Goal: Participate in discussion: Engage in conversation with other users on a specific topic

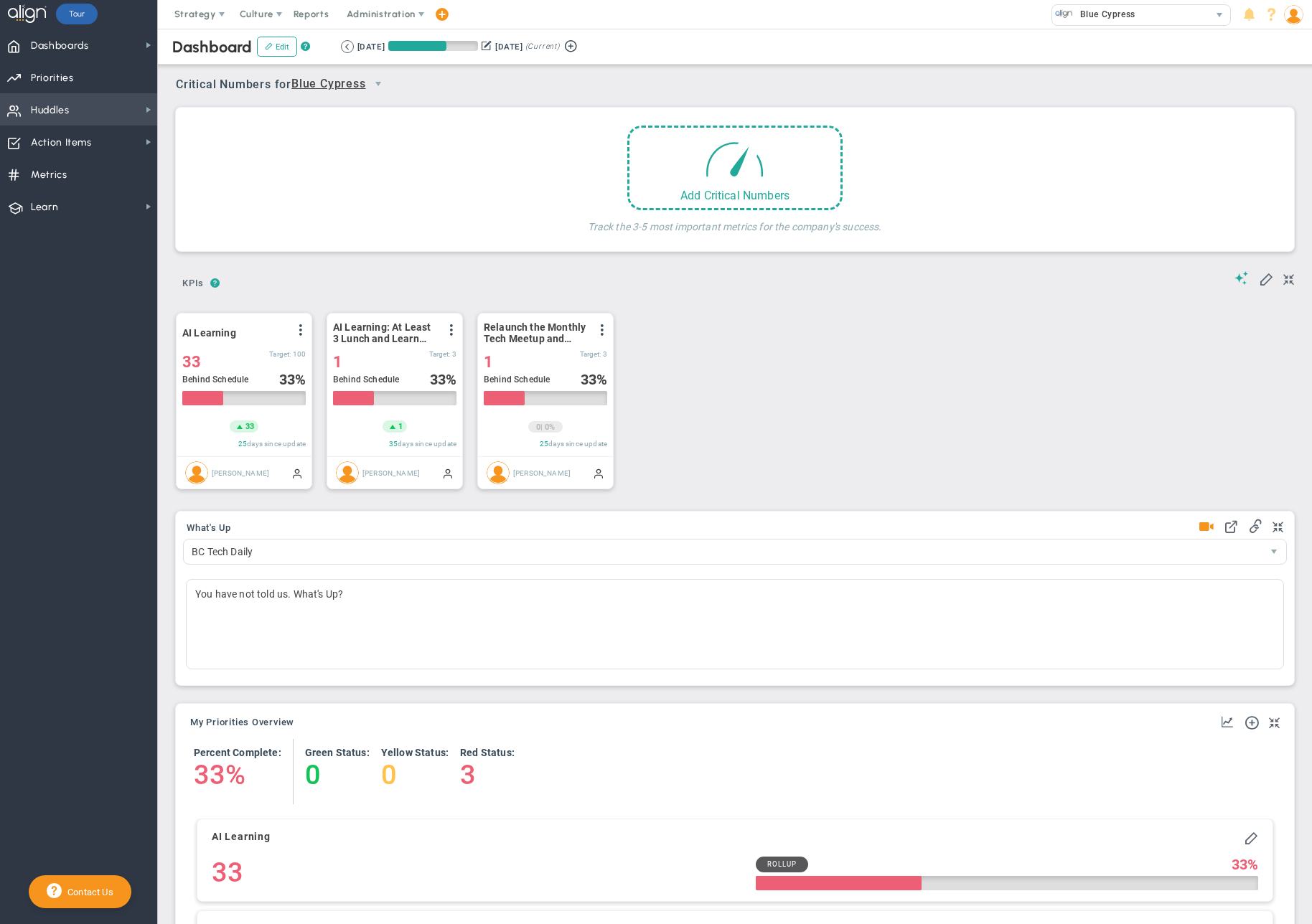
click at [92, 95] on span "Huddles Huddles" at bounding box center [79, 109] width 157 height 32
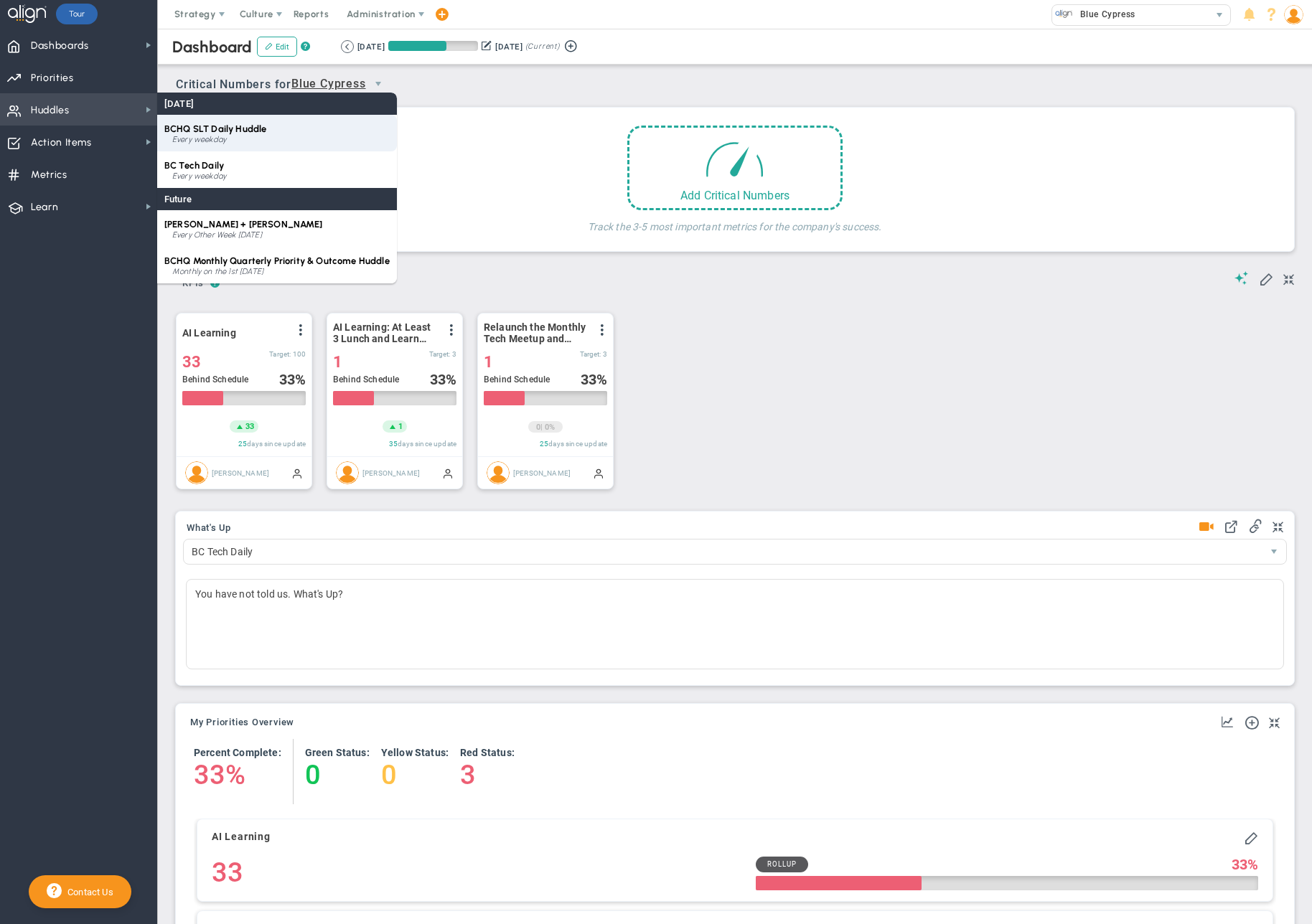
click at [233, 134] on div "BCHQ SLT Daily Huddle Every weekday" at bounding box center [277, 133] width 240 height 36
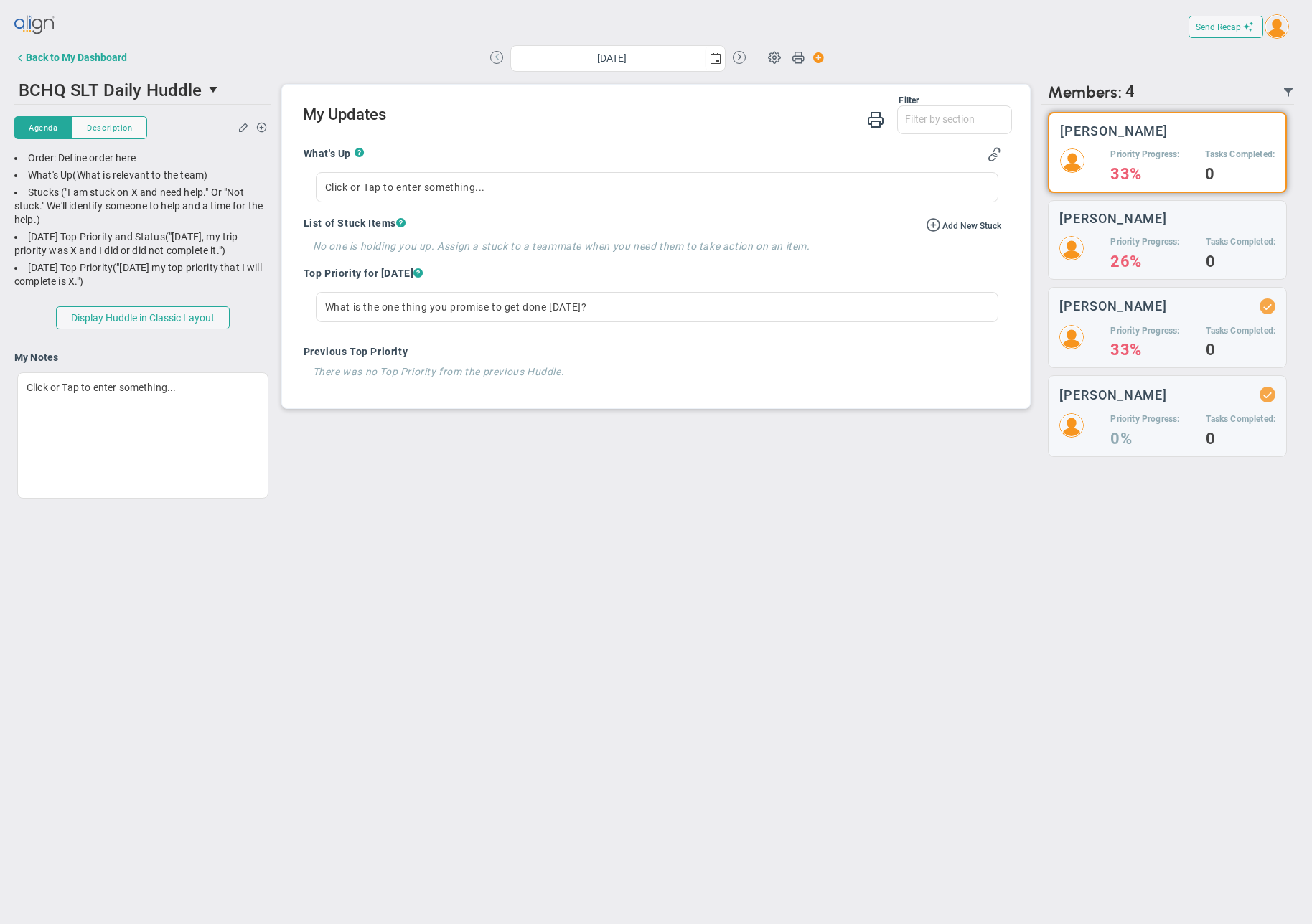
click at [493, 57] on button at bounding box center [497, 58] width 13 height 13
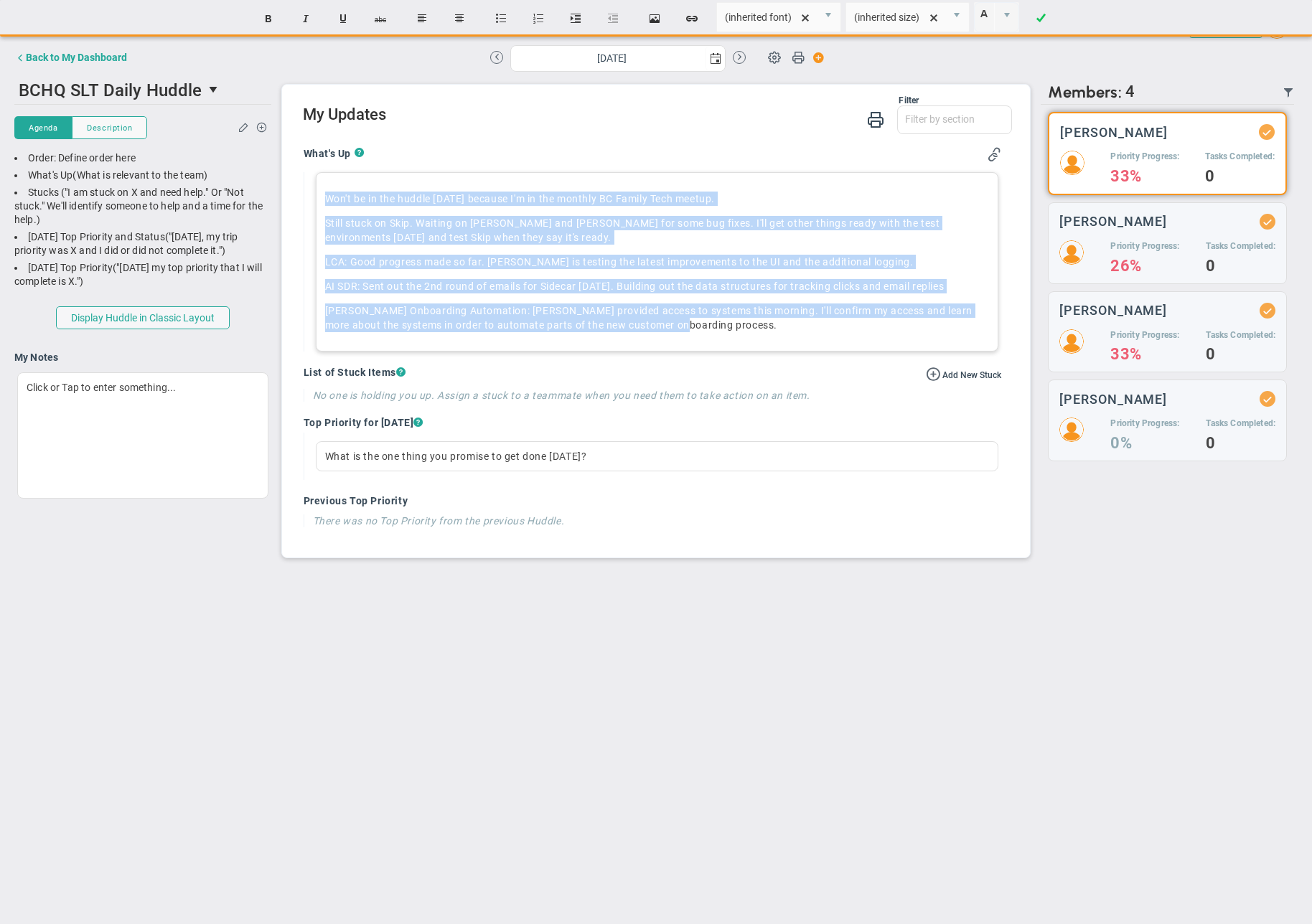
drag, startPoint x: 325, startPoint y: 195, endPoint x: 711, endPoint y: 330, distance: 408.9
click at [711, 330] on div "Won't be in the huddle [DATE] because I'm in the monthly BC Family Tech meetup.…" at bounding box center [657, 262] width 683 height 179
copy div "Won't be in the huddle [DATE] because I'm in the monthly BC Family Tech meetup.…"
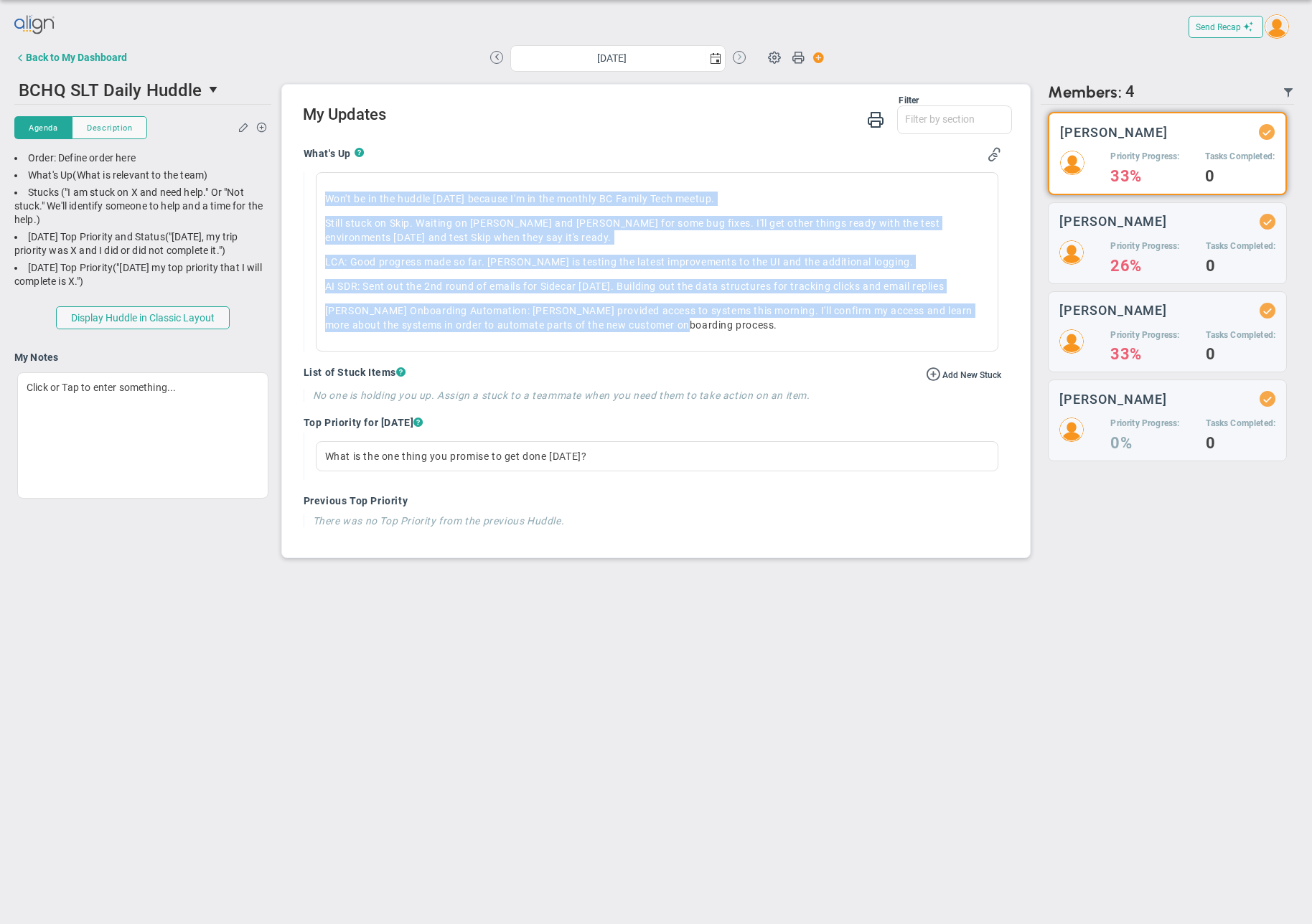
click at [736, 56] on button at bounding box center [739, 58] width 13 height 13
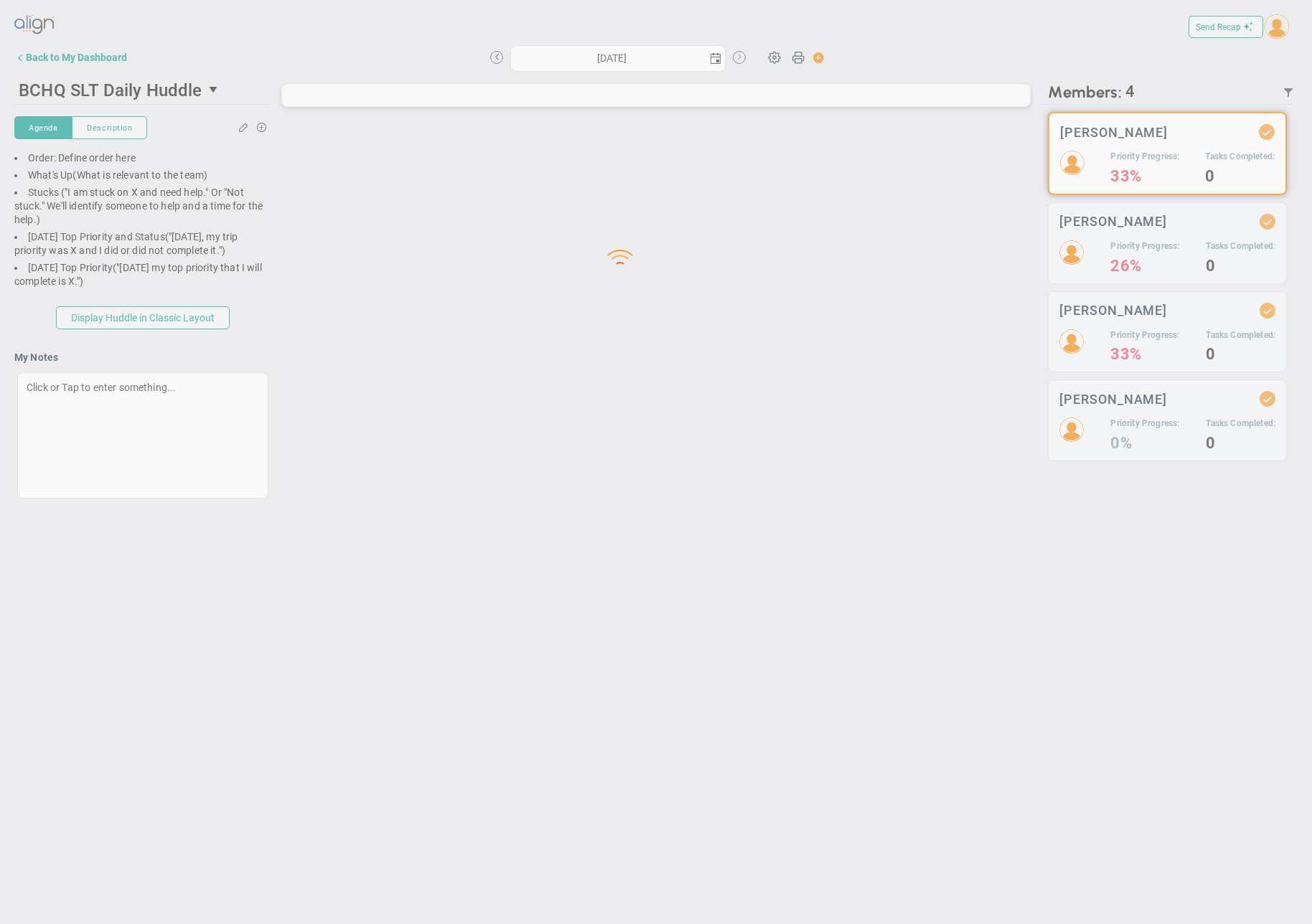
type input "[DATE]"
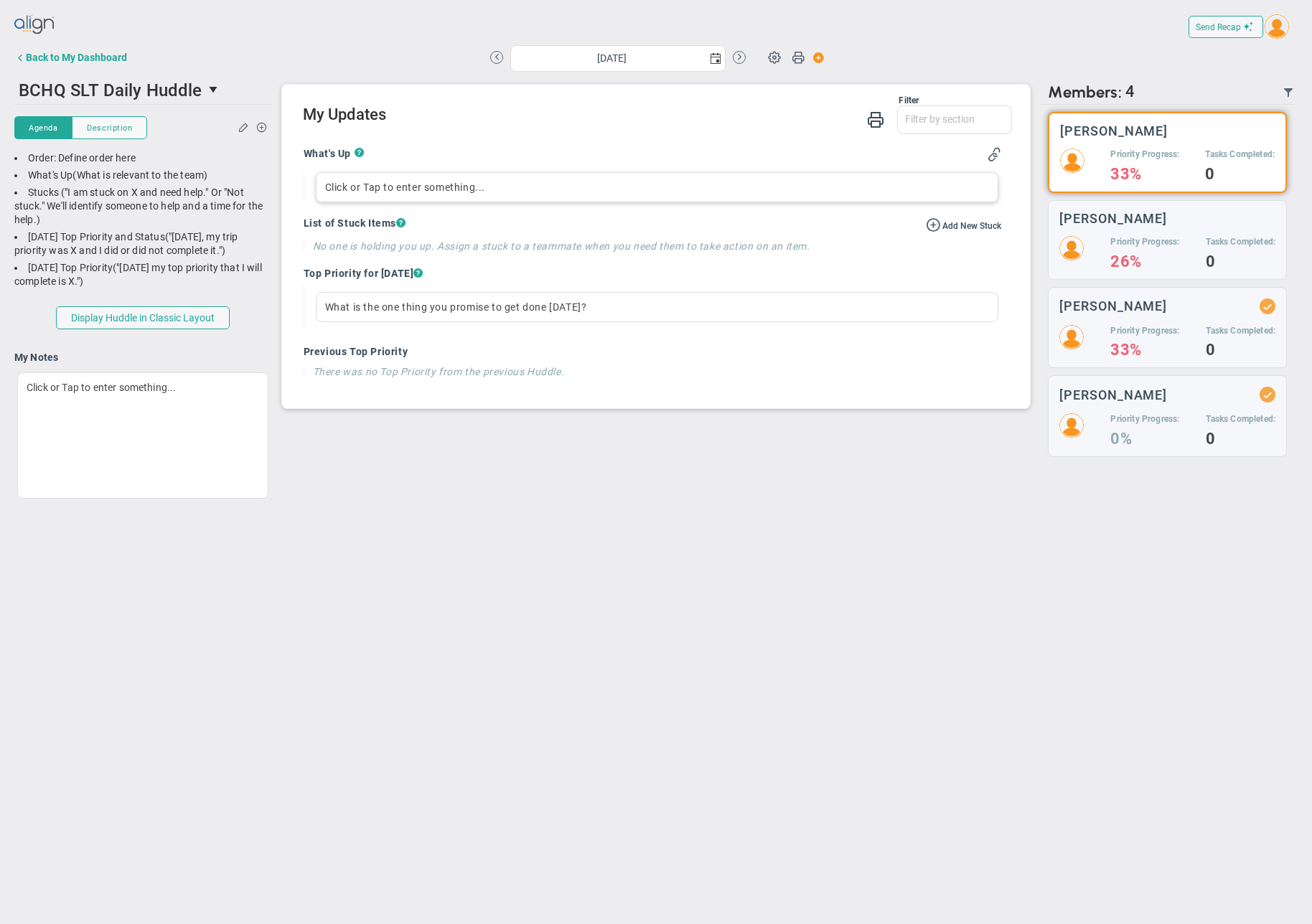
click at [494, 173] on div "Click or Tap to enter something..." at bounding box center [657, 187] width 683 height 30
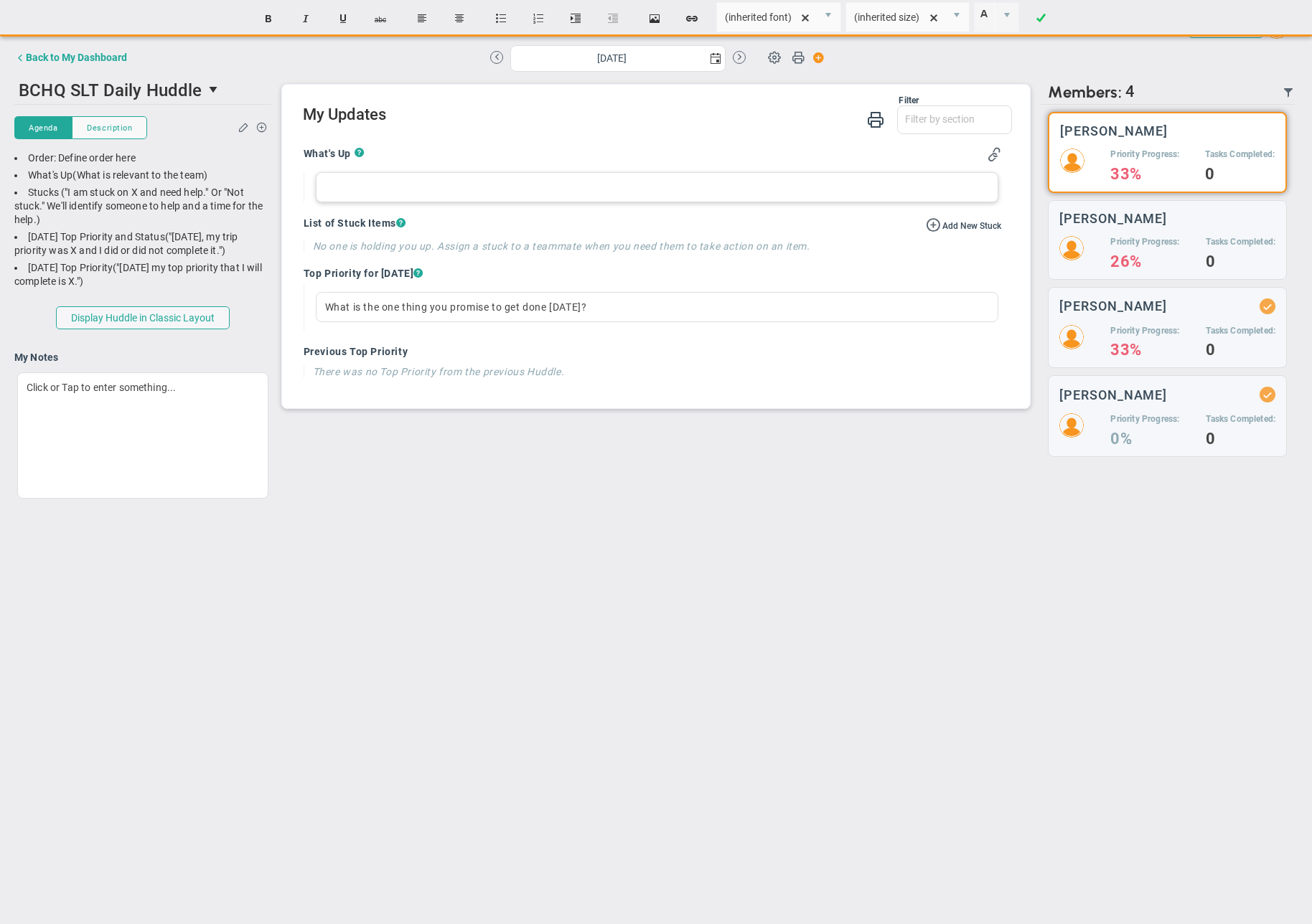
paste div
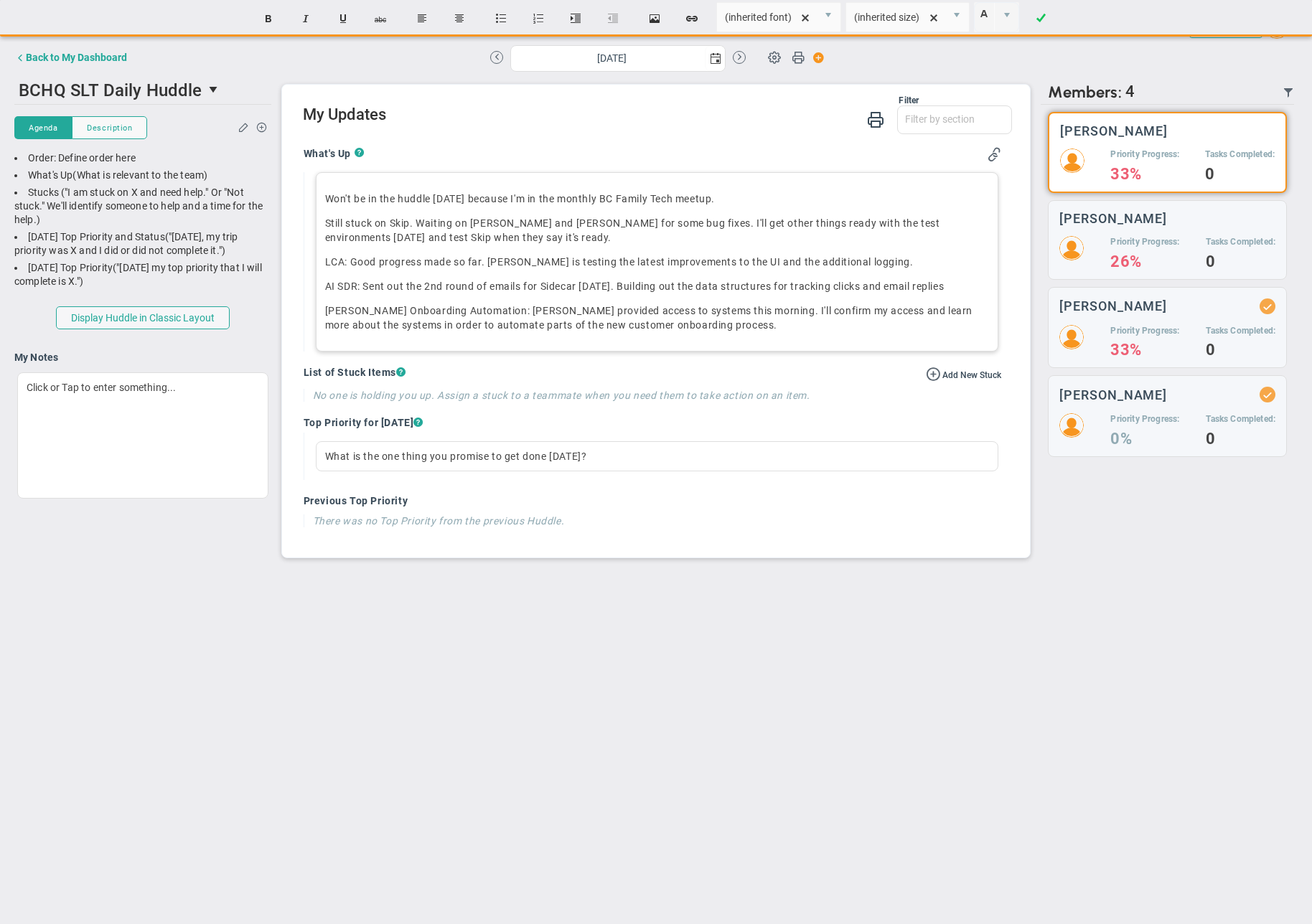
drag, startPoint x: 508, startPoint y: 194, endPoint x: 580, endPoint y: 215, distance: 75.0
click at [516, 184] on div "Won't be in the huddle [DATE] because I'm in the monthly BC Family Tech meetup.…" at bounding box center [657, 262] width 683 height 179
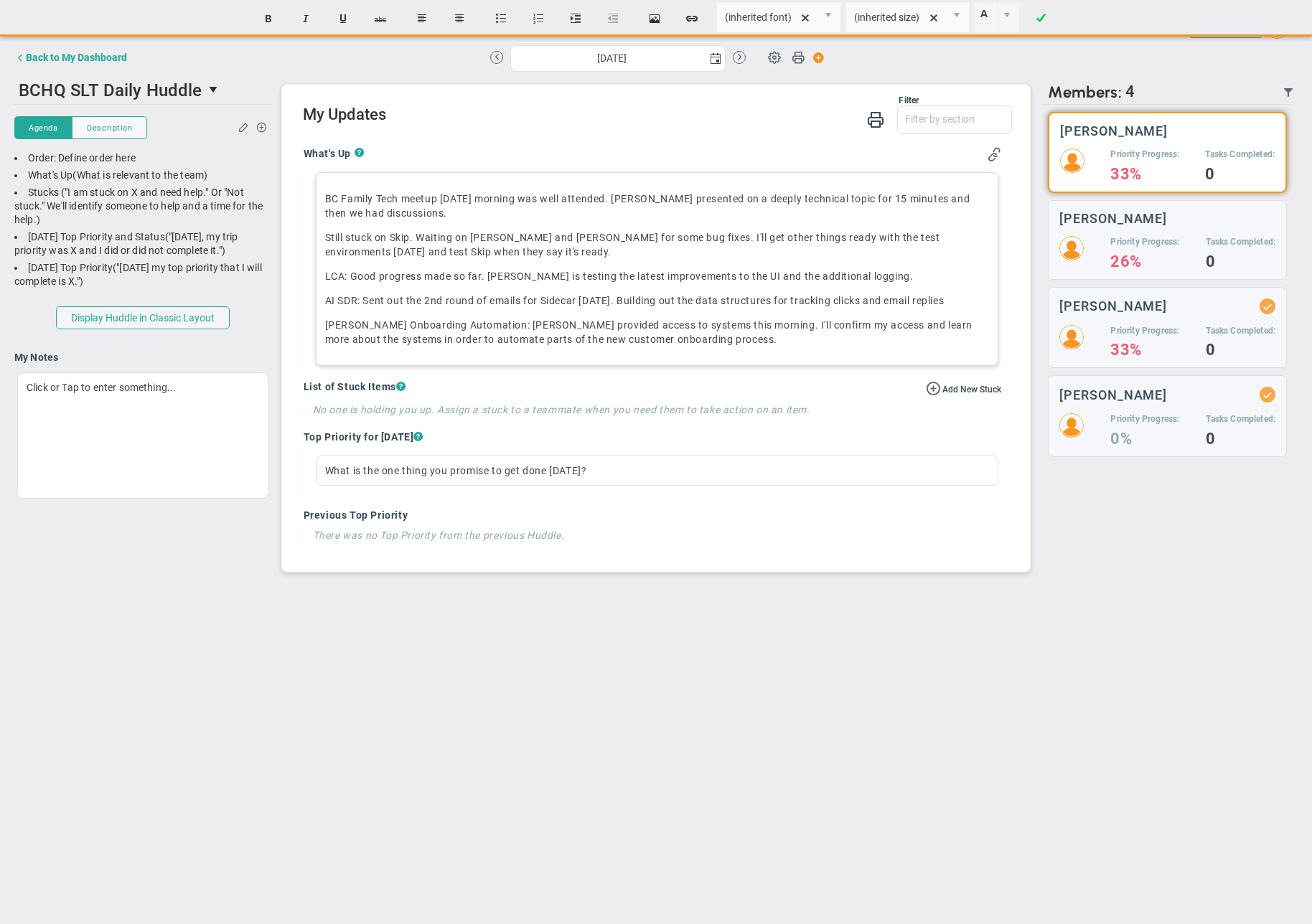
click at [471, 253] on p "Still stuck on Skip. Waiting on [PERSON_NAME] and [PERSON_NAME] for some bug fi…" at bounding box center [657, 244] width 665 height 28
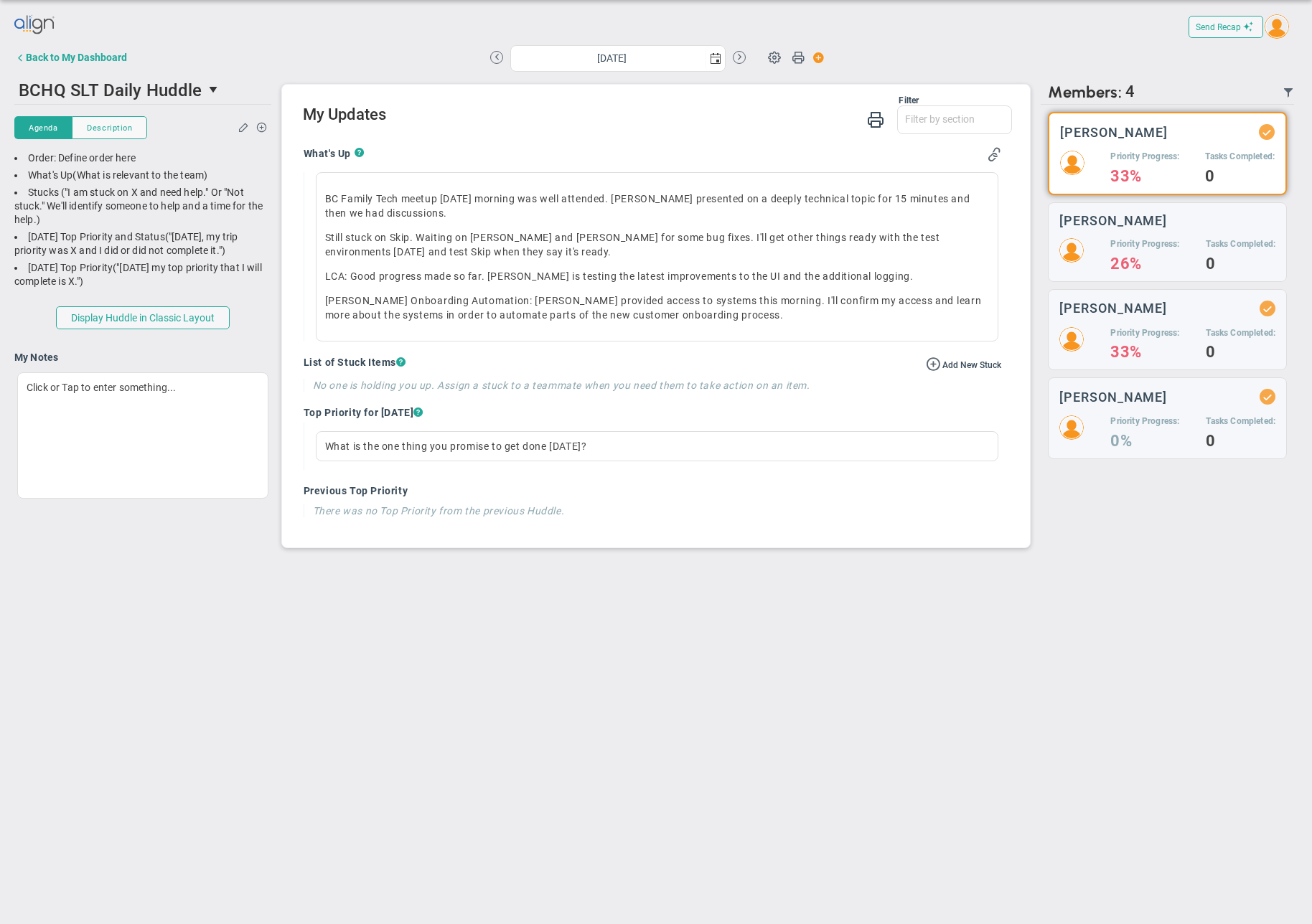
click at [247, 315] on div "BCHQ SLT Daily Huddle 44115 Join Meeting [GEOGRAPHIC_DATA] [GEOGRAPHIC_DATA] De…" at bounding box center [143, 300] width 257 height 450
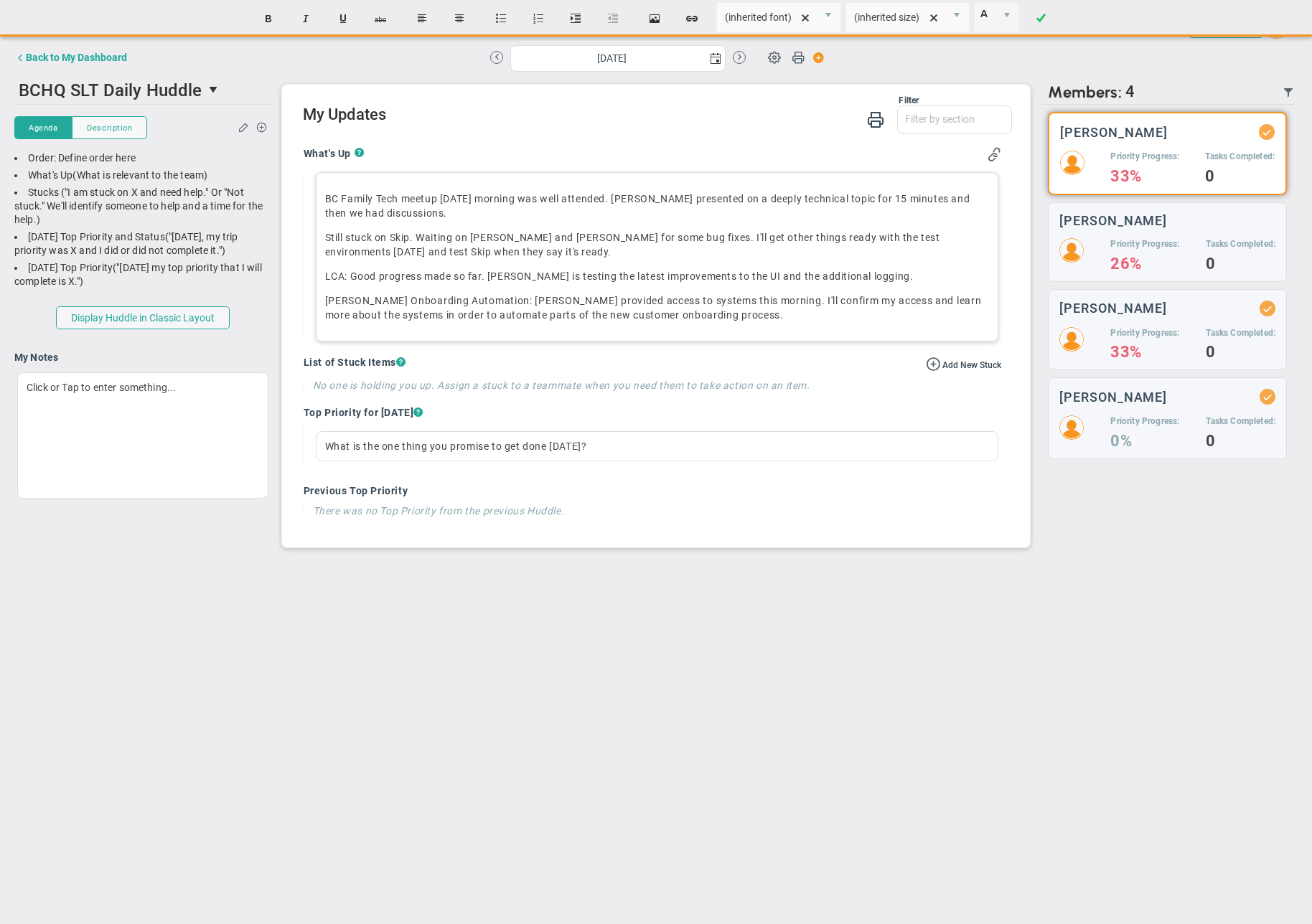
click at [408, 234] on p "Still stuck on Skip. Waiting on [PERSON_NAME] and [PERSON_NAME] for some bug fi…" at bounding box center [657, 244] width 665 height 28
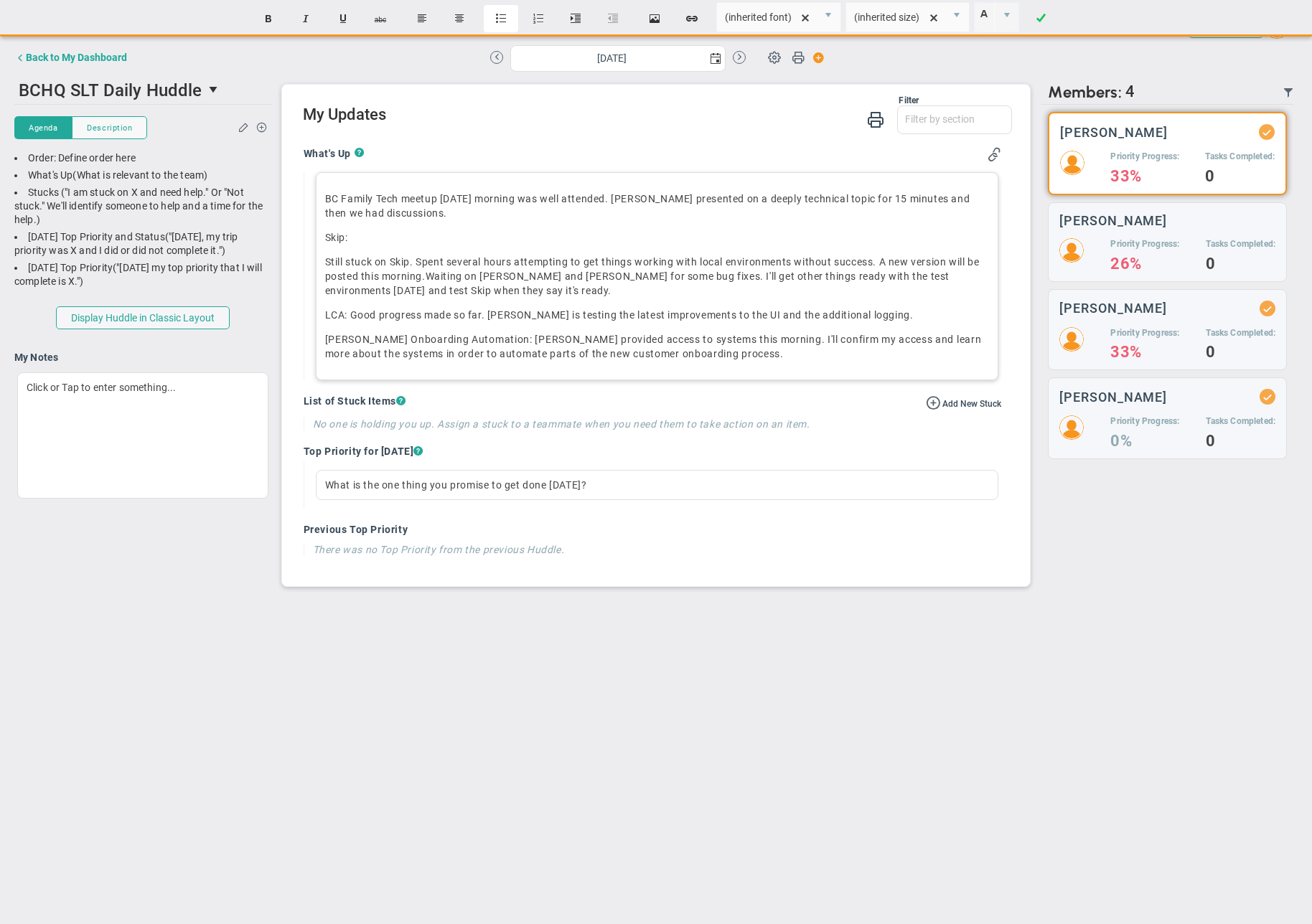
click at [499, 22] on button "Insert unordered list" at bounding box center [500, 18] width 34 height 27
click at [444, 261] on li "﻿﻿Still stuck on Skip. Spent several hours attempting to get things working wit…" at bounding box center [671, 275] width 636 height 41
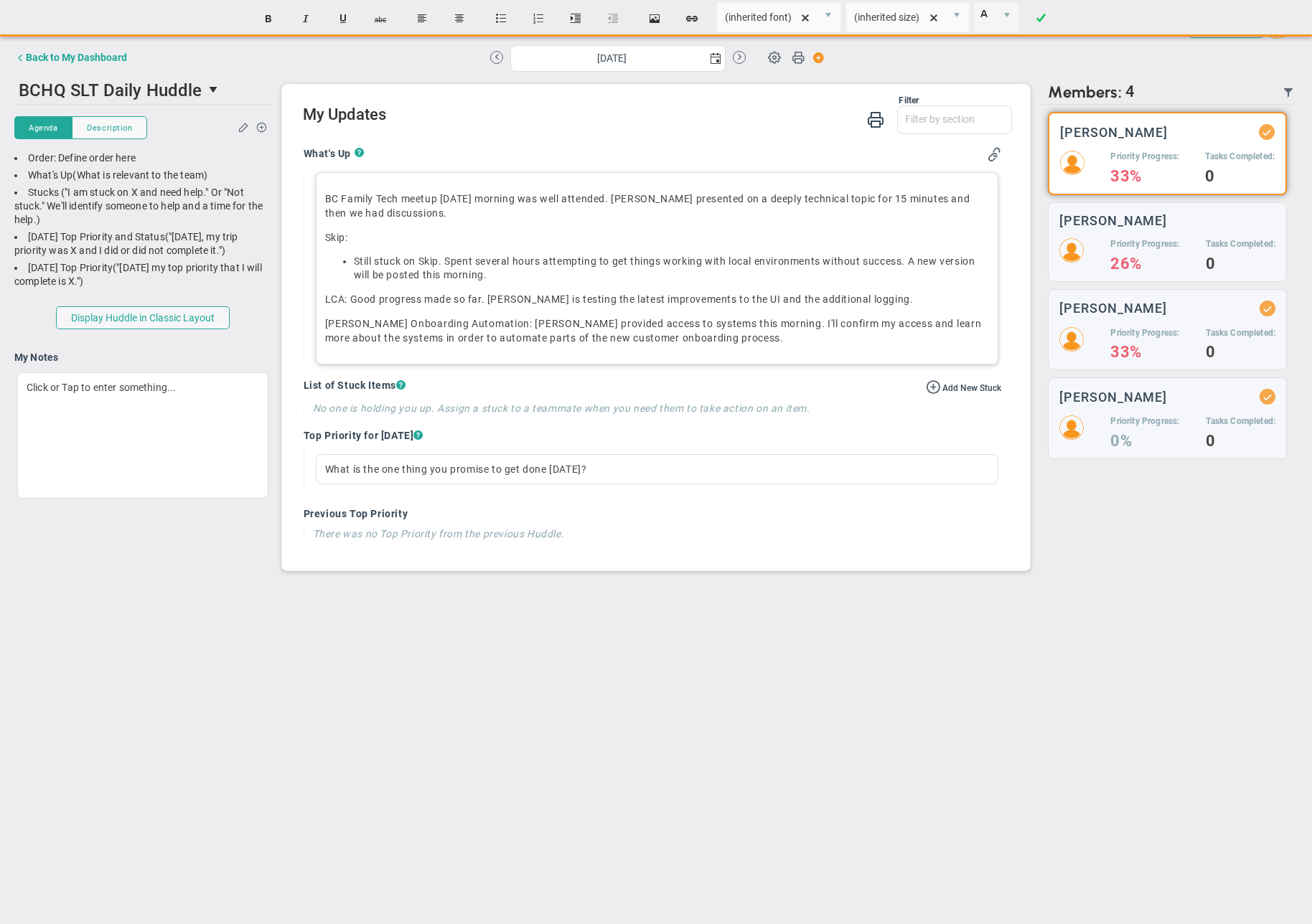
click at [553, 271] on li "﻿﻿Still stuck on Skip. Spent several hours attempting to get things working wit…" at bounding box center [671, 268] width 636 height 27
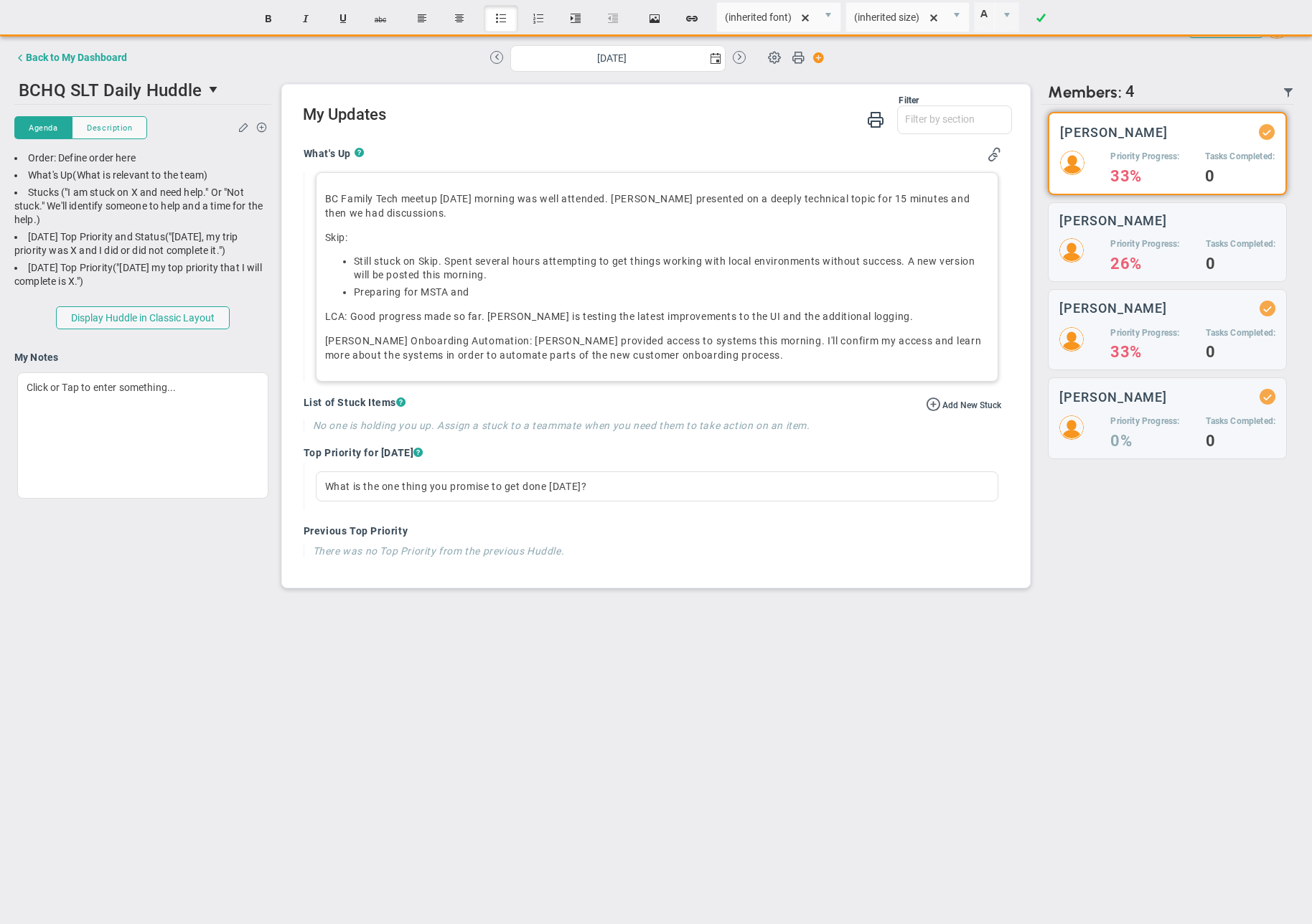
click at [473, 293] on li "Preparing for MSTA and ﻿" at bounding box center [671, 292] width 636 height 14
click at [679, 367] on div "BC Family Tech meetup [DATE] morning was well attended. [PERSON_NAME] presented…" at bounding box center [657, 277] width 683 height 210
click at [661, 285] on li "Preparing for MSTA and ﻿AGRIP. Need to get access to systems" at bounding box center [671, 292] width 636 height 14
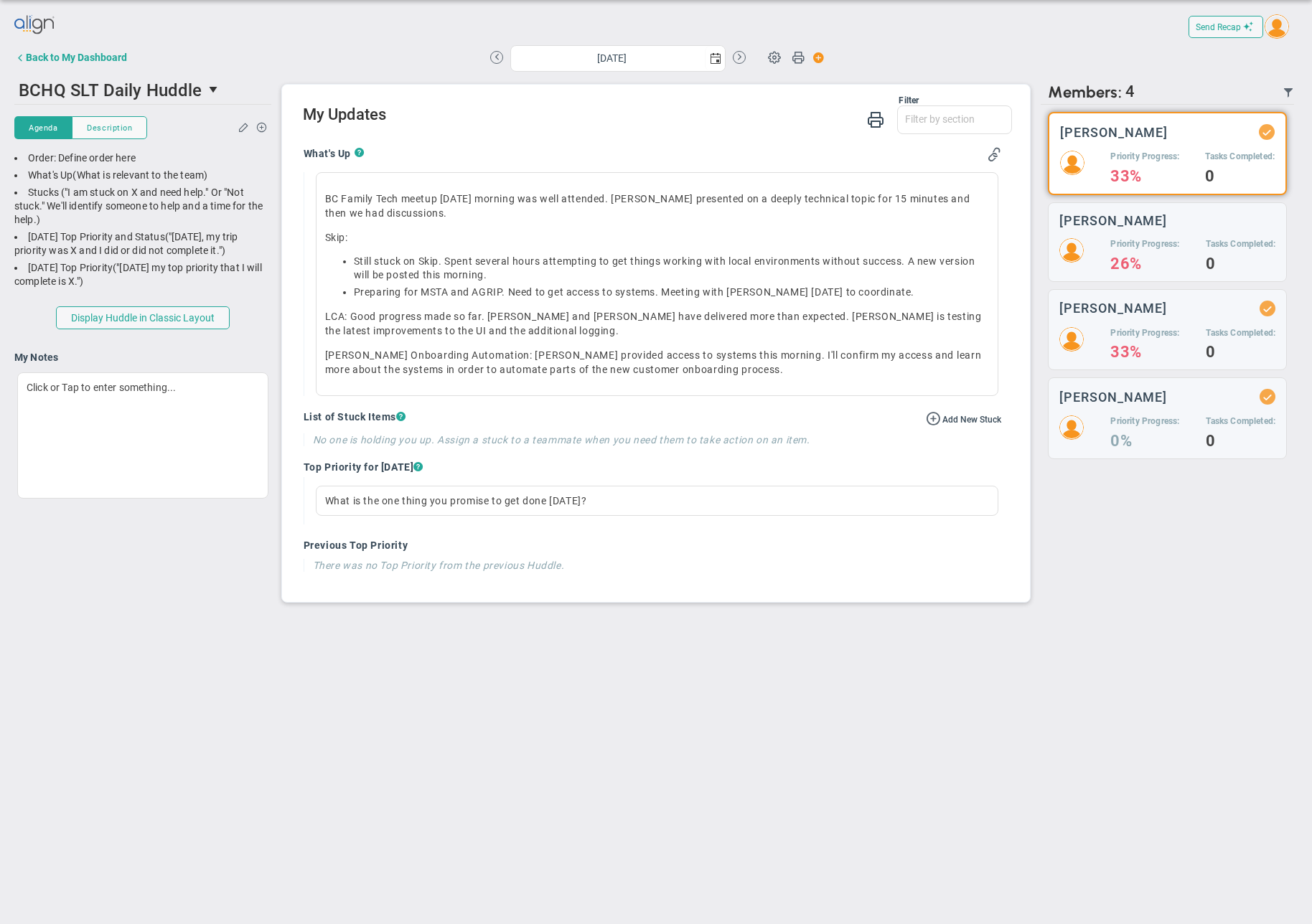
click at [638, 542] on h4 "Previous Top Priority" at bounding box center [652, 545] width 698 height 13
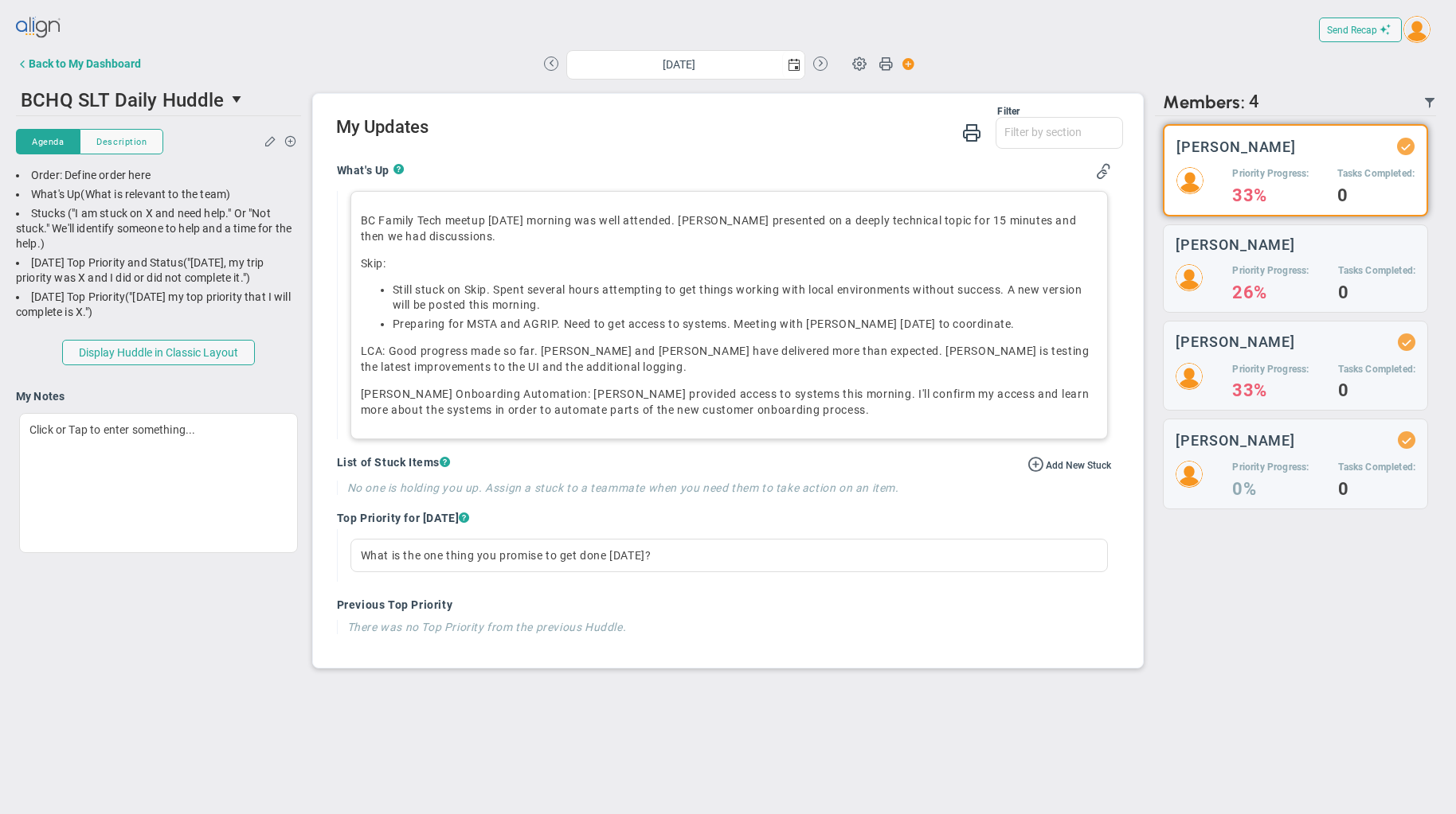
drag, startPoint x: 570, startPoint y: 304, endPoint x: 569, endPoint y: 315, distance: 11.0
click at [570, 304] on li "﻿﻿Still stuck on Skip. Spent several hours attempting to get things working wit…" at bounding box center [745, 297] width 705 height 30
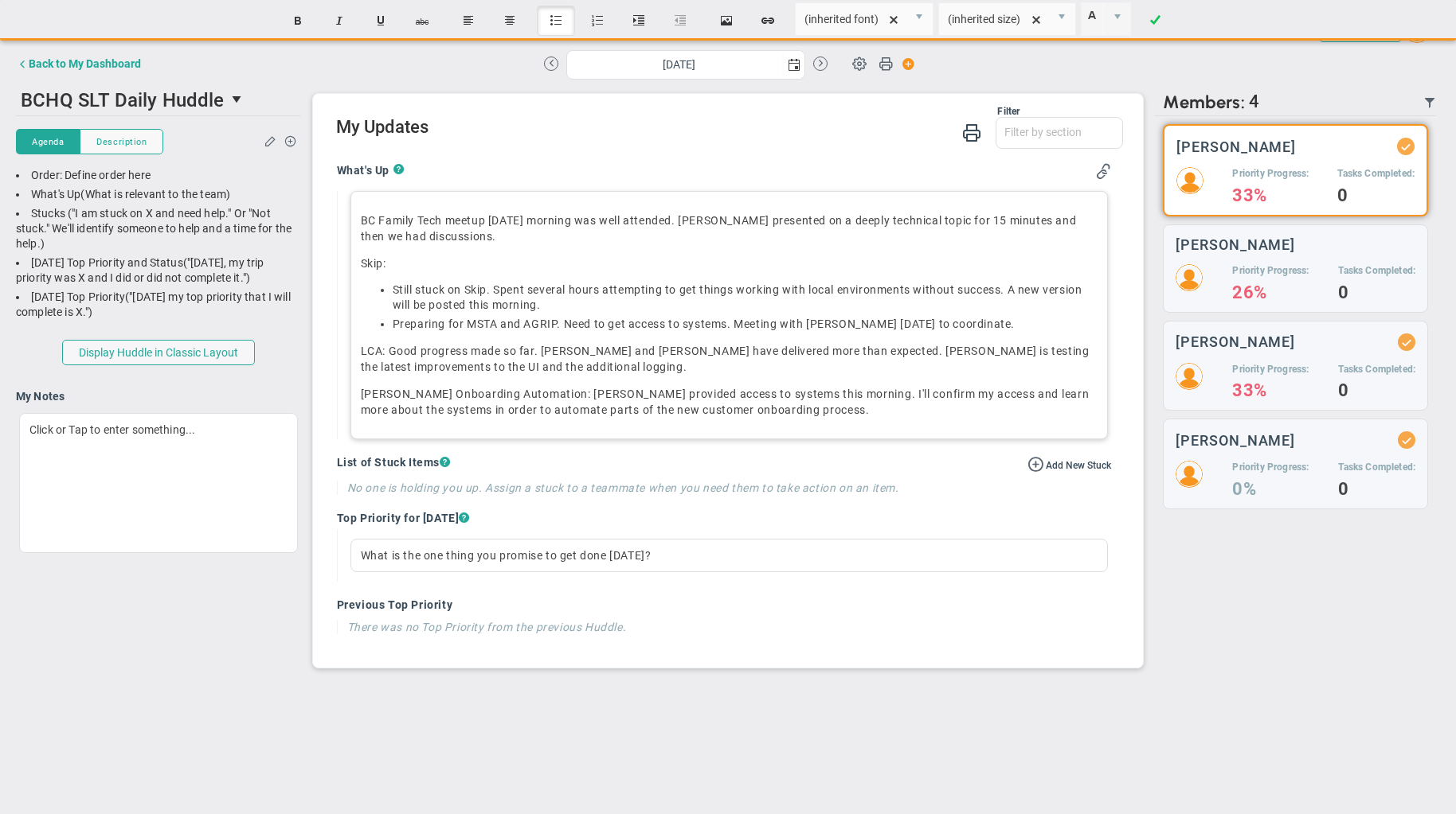
click at [945, 323] on li "Preparing for MSTA and ﻿AGRIP. Need to get access to systems. Meeting with [PER…" at bounding box center [745, 324] width 705 height 15
click at [491, 367] on p "LCA: Good progress made so far. [PERSON_NAME] and [PERSON_NAME] have delivered …" at bounding box center [729, 359] width 738 height 31
click at [503, 252] on div "BC Family Tech meetup [DATE] morning was well attended. [PERSON_NAME] presented…" at bounding box center [730, 316] width 758 height 249
click at [1279, 566] on div "There are no members currently in the Huddle. There are no members with updates…" at bounding box center [1295, 397] width 281 height 562
